Goal: Information Seeking & Learning: Learn about a topic

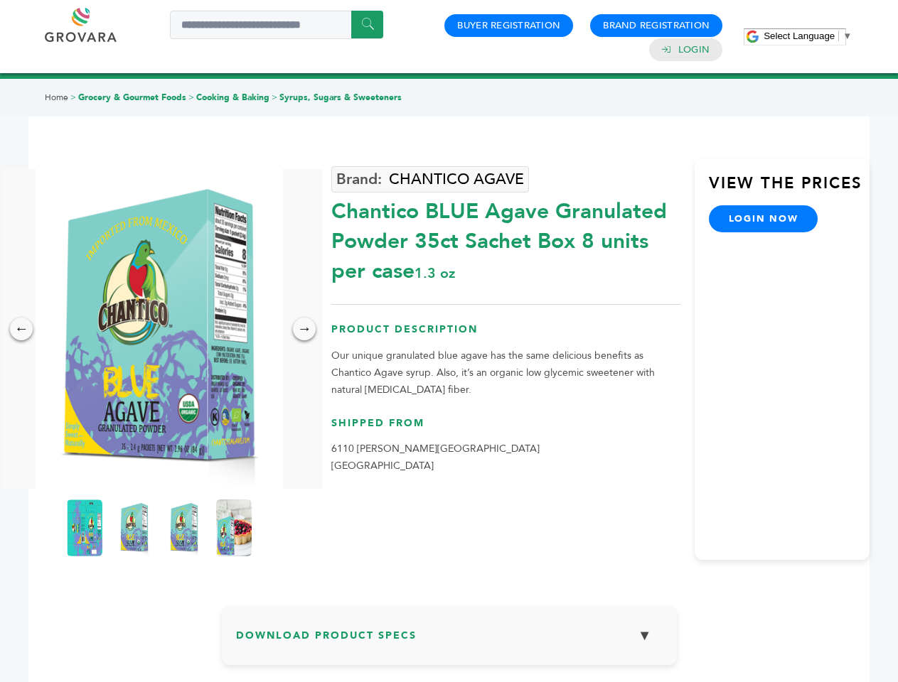
click at [807, 36] on span "Select Language" at bounding box center [798, 36] width 71 height 11
click at [159, 329] on img at bounding box center [159, 329] width 247 height 320
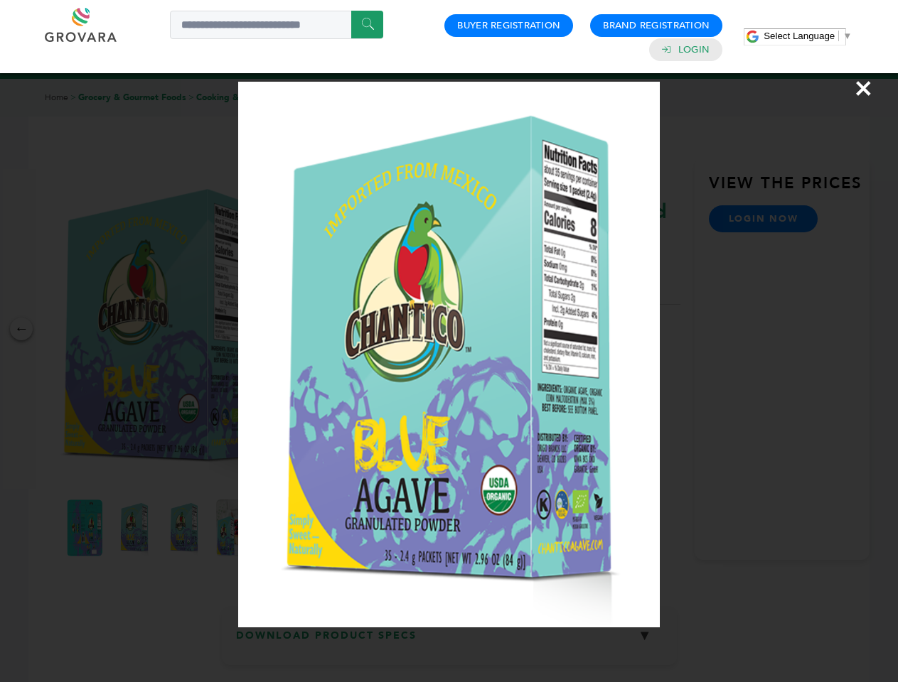
click at [21, 329] on div "×" at bounding box center [449, 341] width 898 height 682
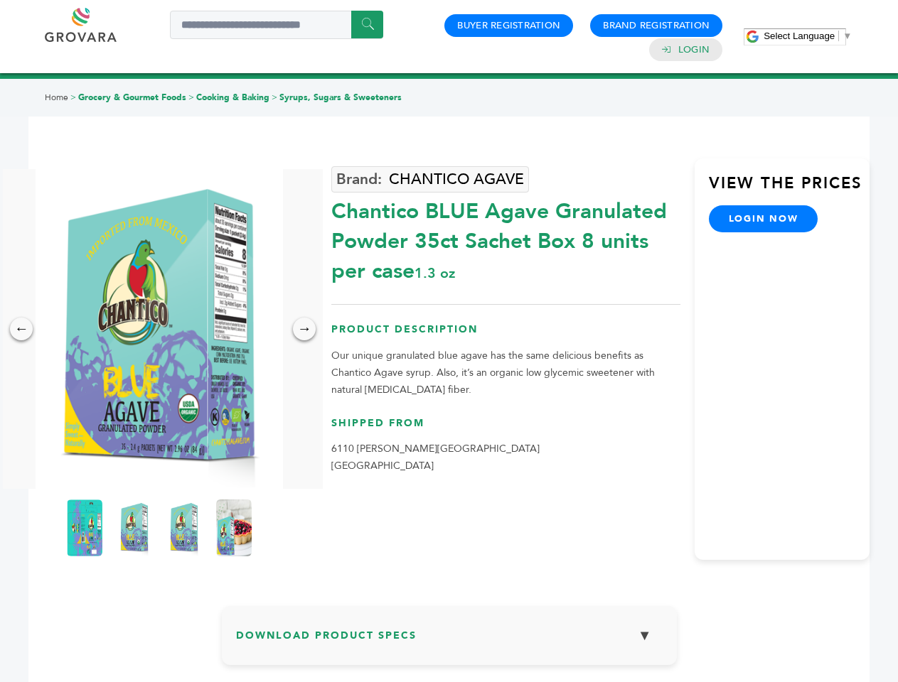
click at [304, 329] on div "→" at bounding box center [304, 329] width 23 height 23
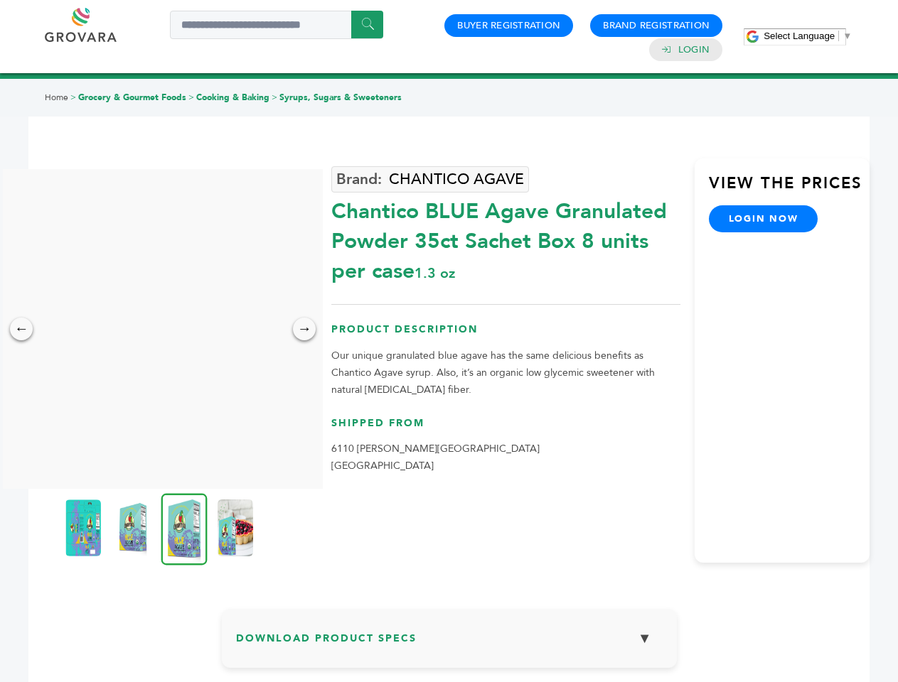
click at [85, 528] on img at bounding box center [83, 528] width 36 height 57
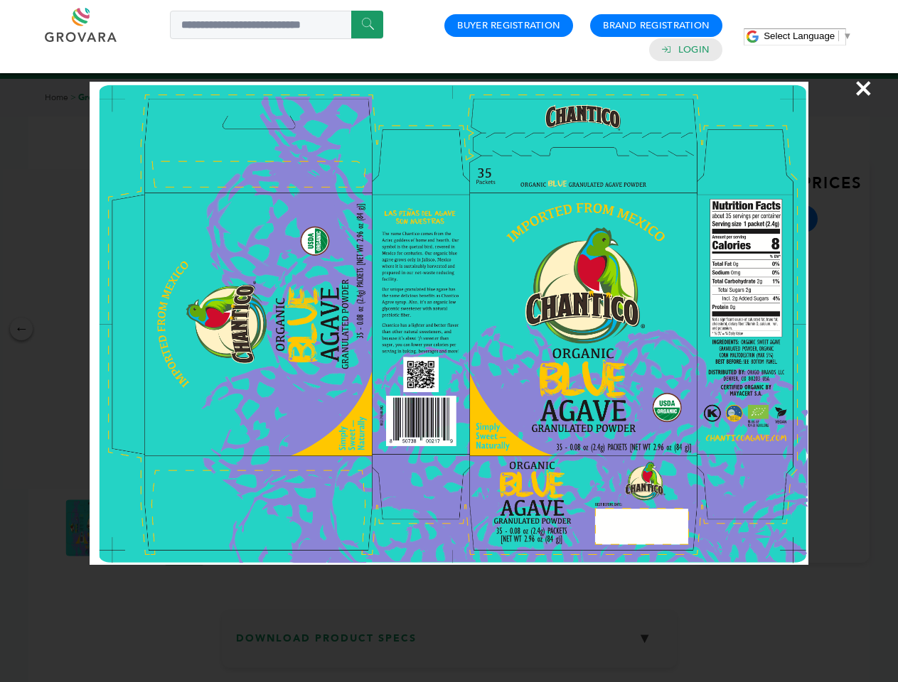
click at [134, 528] on div "×" at bounding box center [449, 341] width 898 height 682
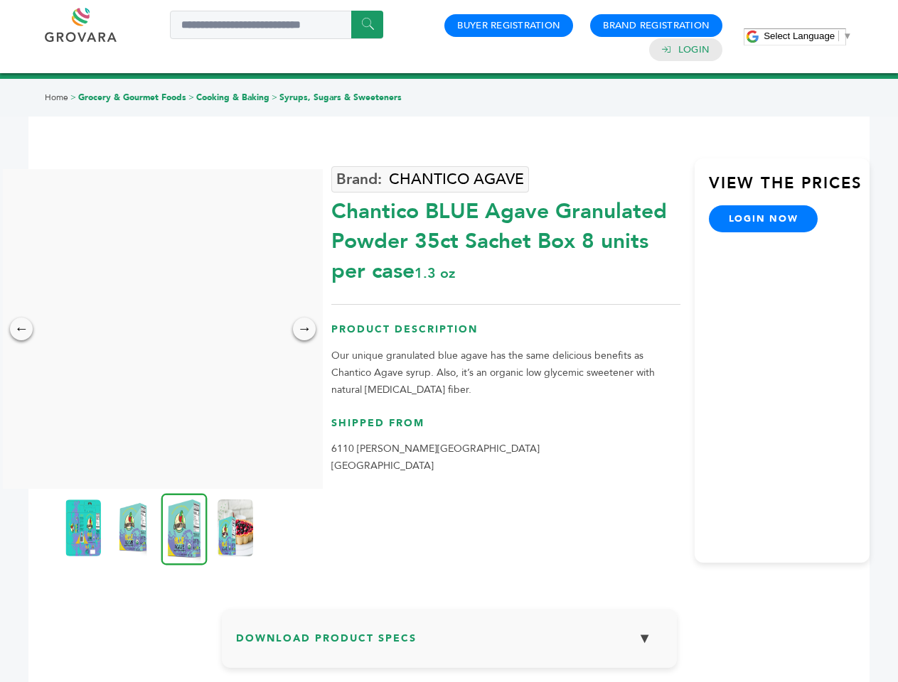
click at [184, 528] on img at bounding box center [184, 529] width 46 height 72
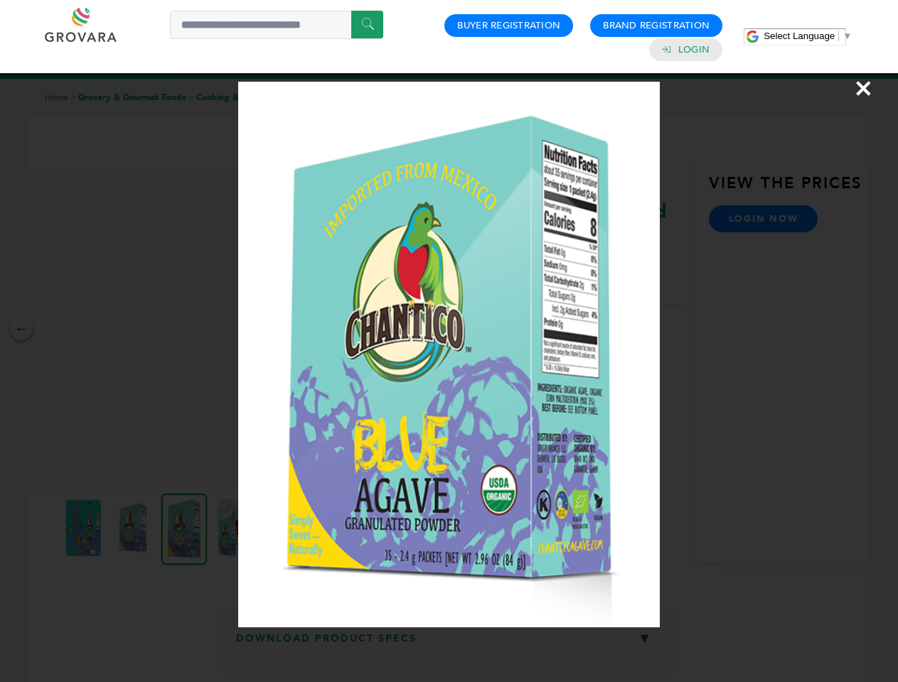
click at [234, 528] on div "×" at bounding box center [449, 341] width 898 height 682
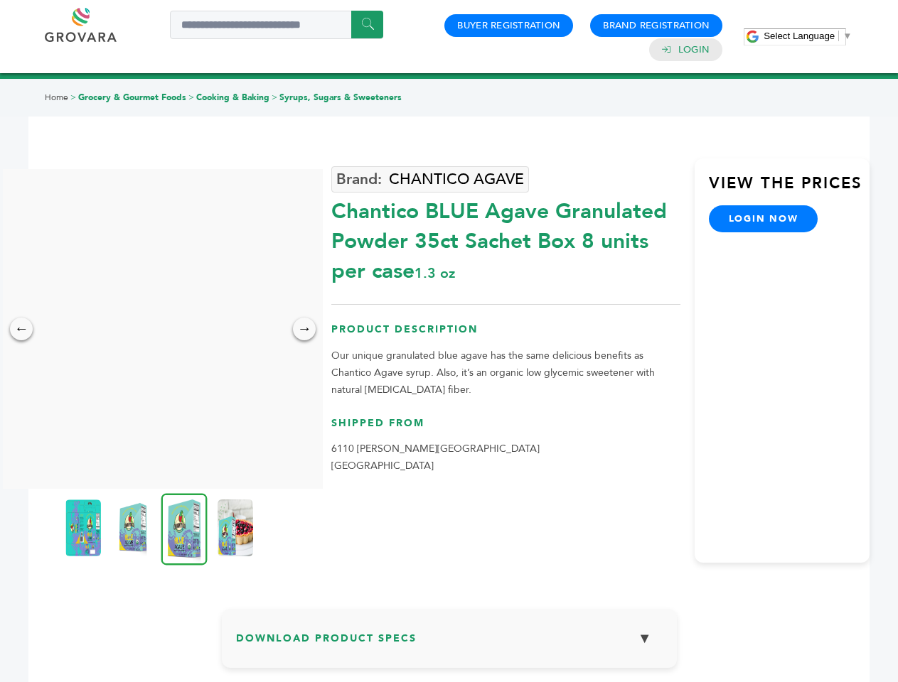
click at [449, 641] on h3 "Download Product Specs ▼" at bounding box center [449, 643] width 426 height 41
